Goal: Task Accomplishment & Management: Manage account settings

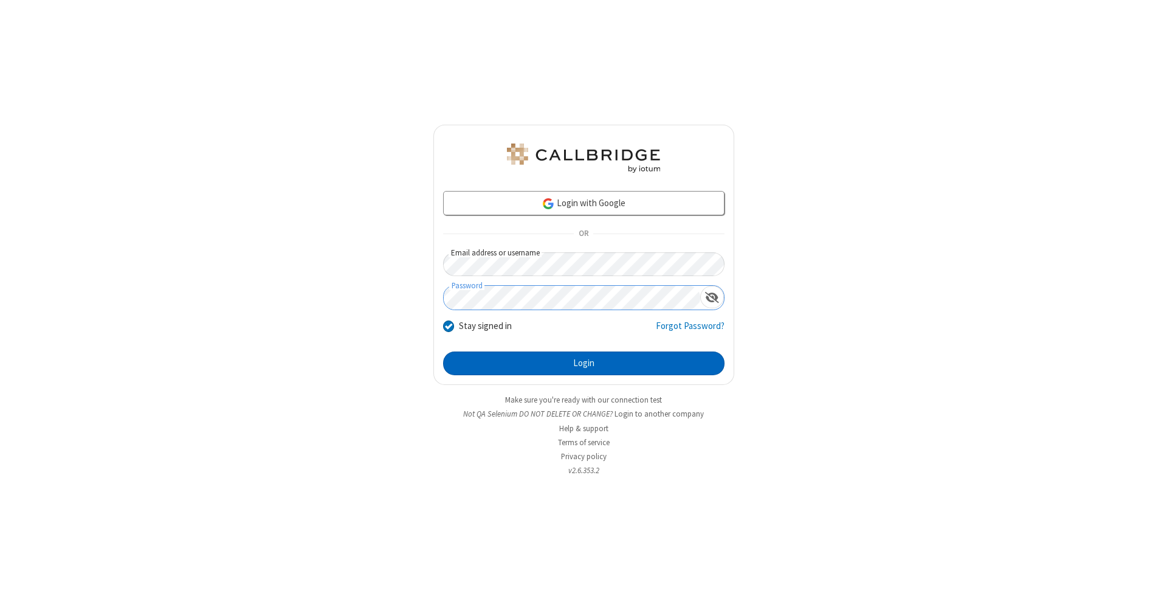
click at [584, 364] on button "Login" at bounding box center [583, 363] width 281 height 24
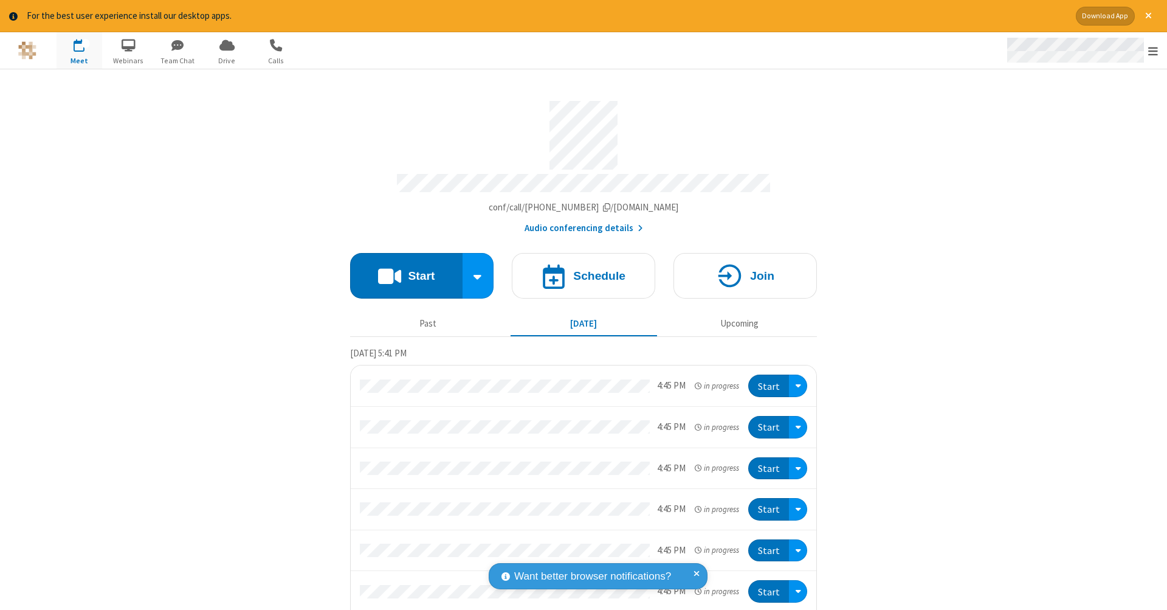
click at [1153, 51] on span "Open menu" at bounding box center [1153, 51] width 10 height 12
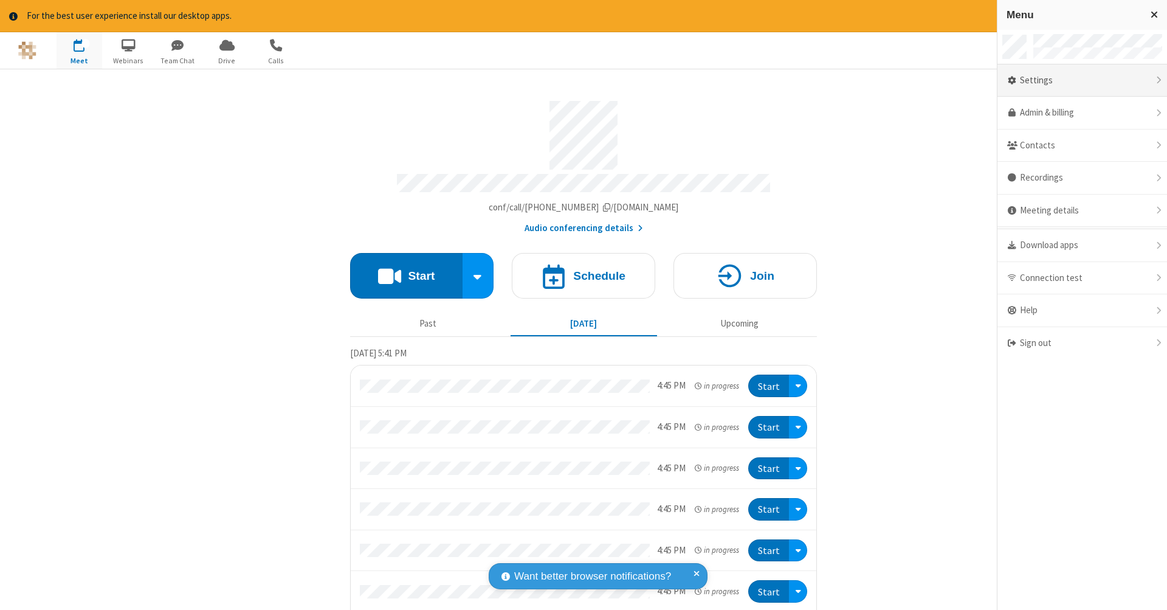
click at [1082, 80] on div "Settings" at bounding box center [1083, 80] width 170 height 33
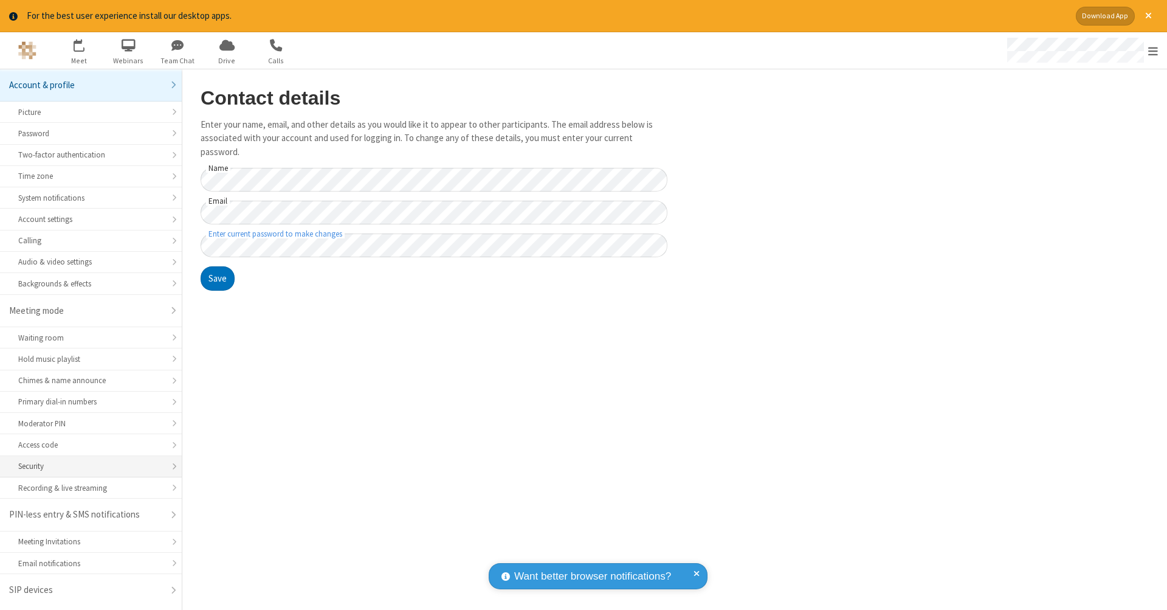
click at [91, 463] on div "Security" at bounding box center [90, 466] width 145 height 12
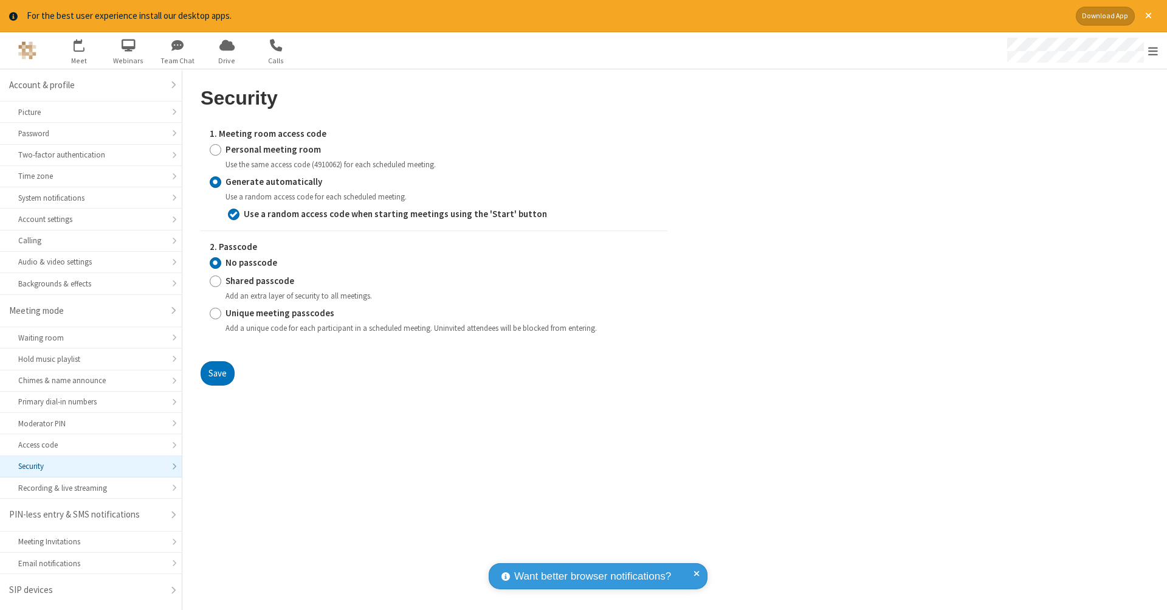
click at [215, 148] on input "Personal meeting room" at bounding box center [216, 149] width 12 height 13
radio input "true"
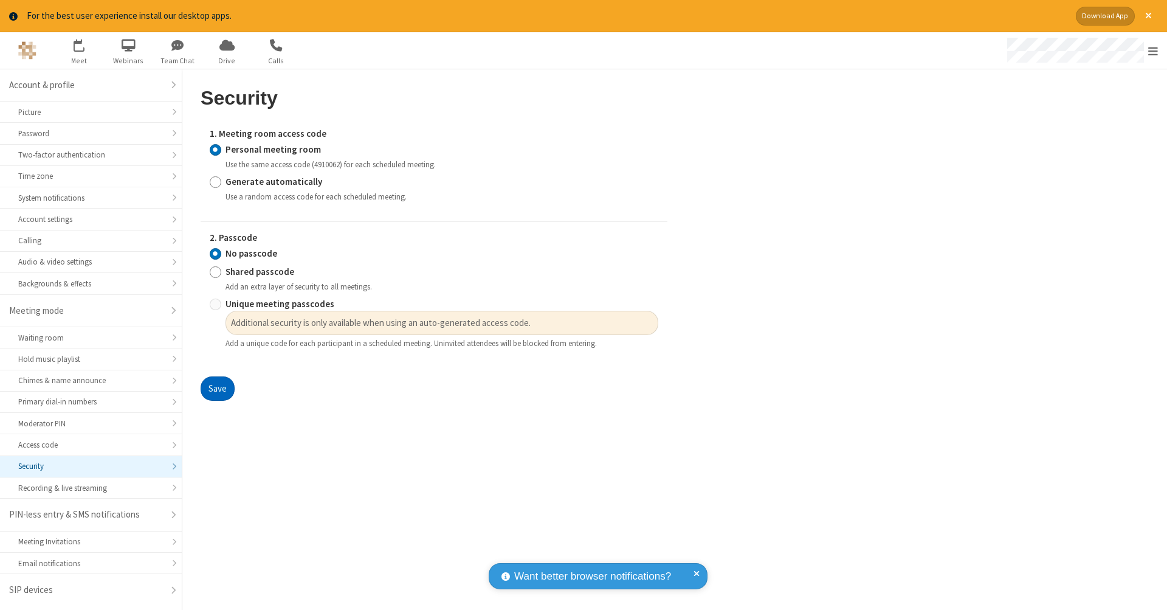
click at [217, 385] on button "Save" at bounding box center [218, 388] width 34 height 24
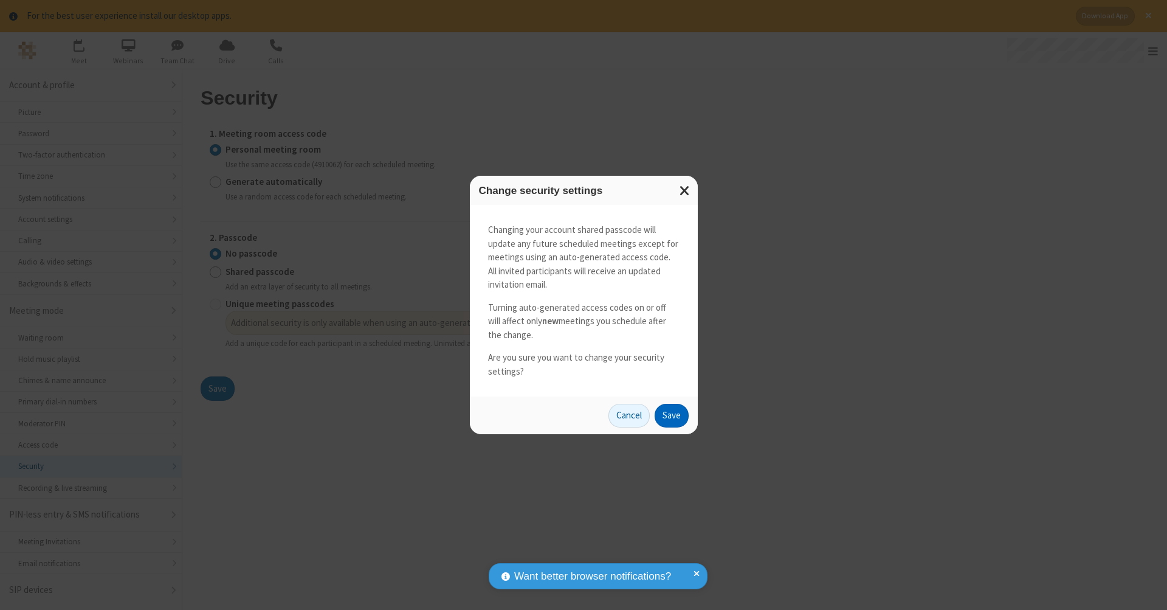
click at [671, 413] on button "Save" at bounding box center [672, 416] width 34 height 24
